Goal: Task Accomplishment & Management: Use online tool/utility

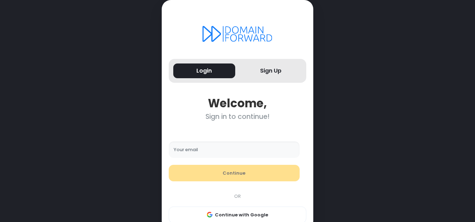
click at [201, 152] on input "Your email" at bounding box center [234, 149] width 131 height 17
type input "**********"
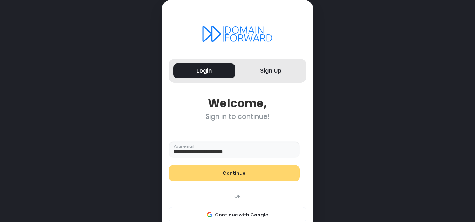
click at [229, 173] on button "Continue" at bounding box center [234, 172] width 131 height 17
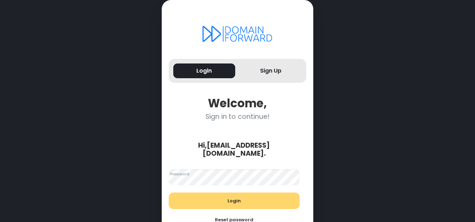
click at [215, 192] on button "Login" at bounding box center [234, 200] width 131 height 17
